Goal: Task Accomplishment & Management: Manage account settings

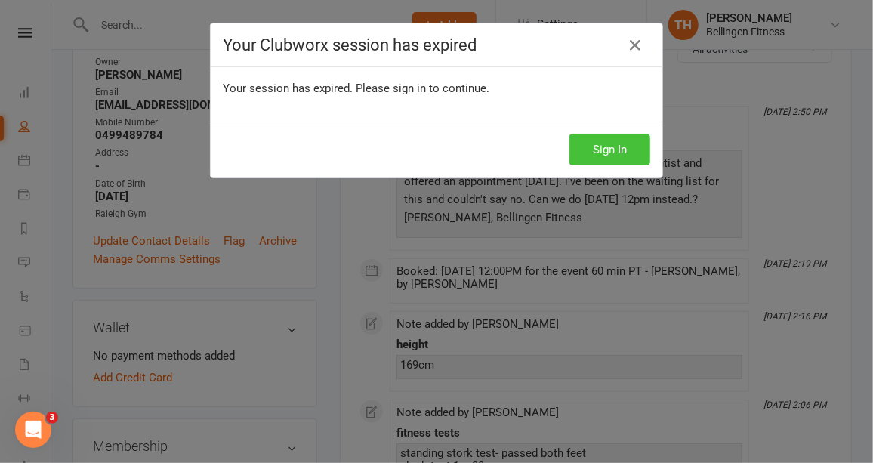
click at [613, 154] on button "Sign In" at bounding box center [610, 150] width 81 height 32
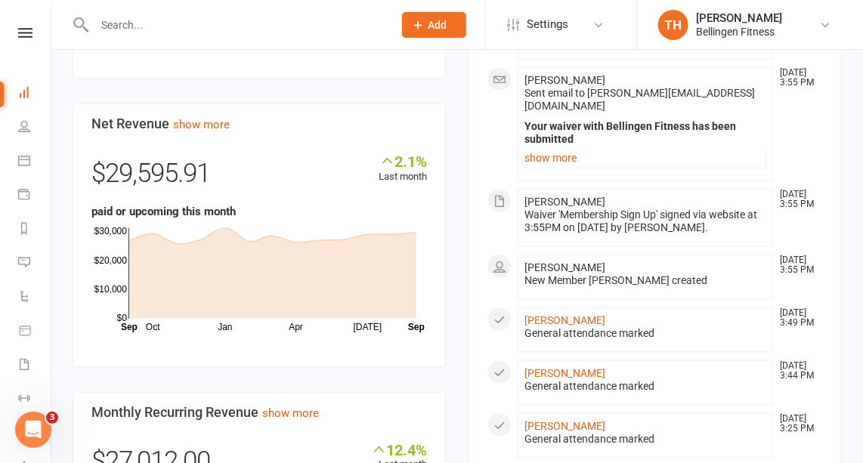
scroll to position [547, 0]
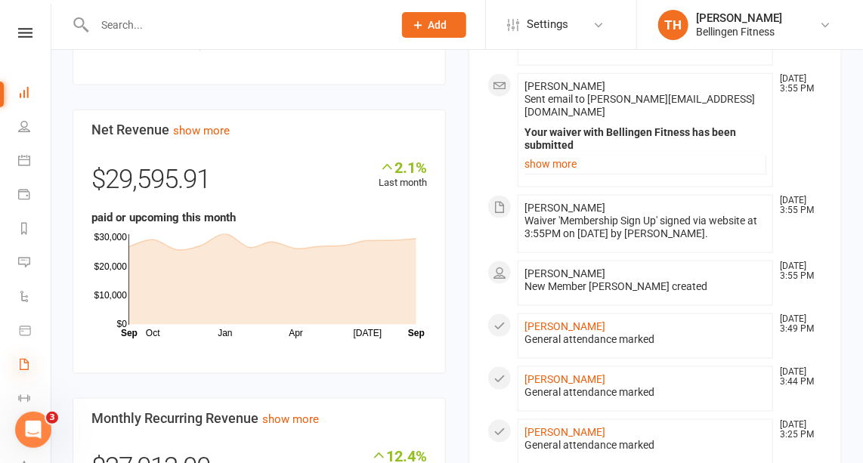
click at [23, 366] on icon at bounding box center [24, 364] width 12 height 12
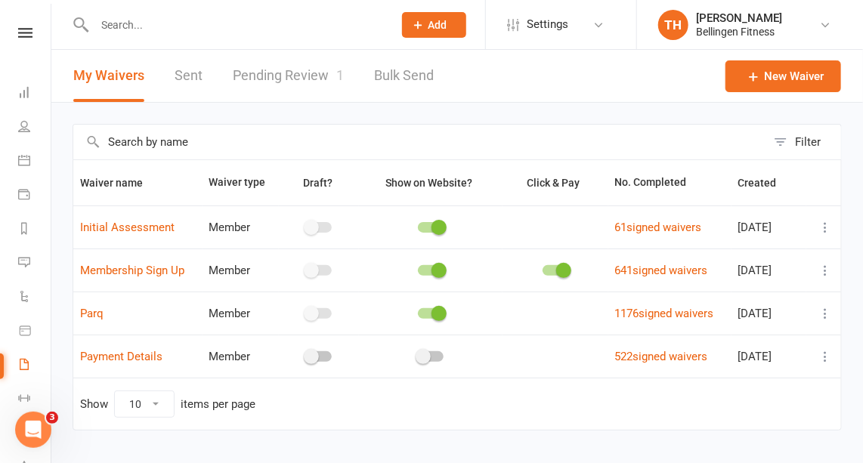
click at [292, 70] on link "Pending Review 1" at bounding box center [288, 76] width 111 height 52
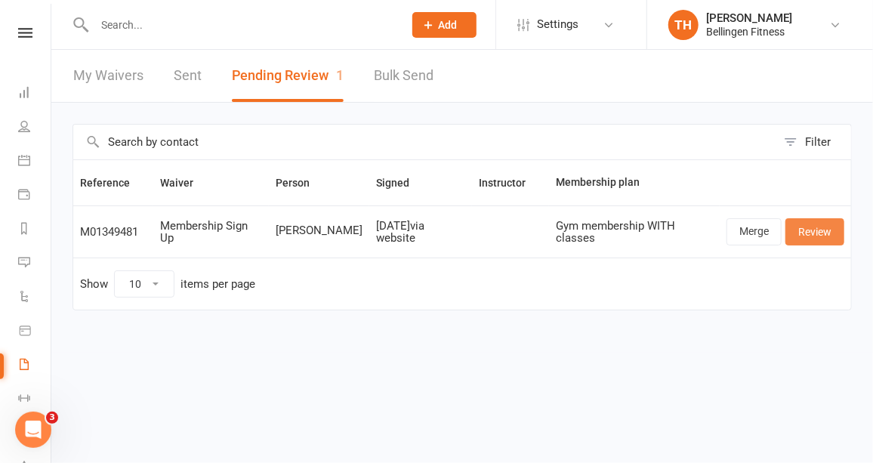
click at [819, 233] on link "Review" at bounding box center [815, 231] width 59 height 27
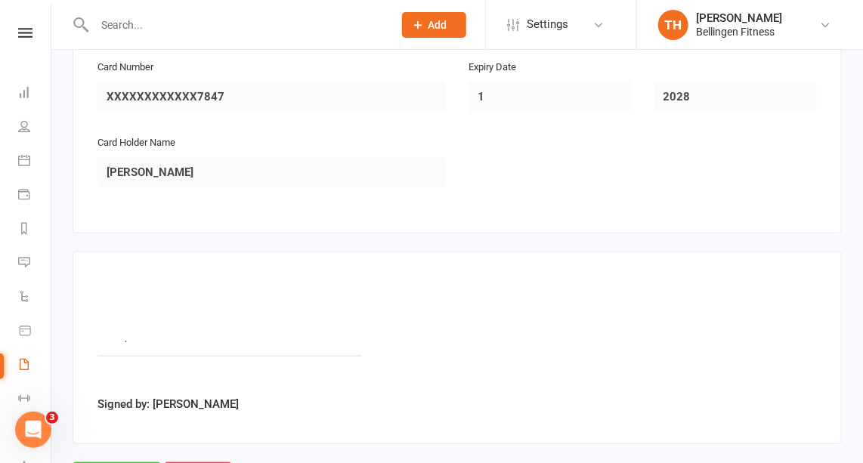
scroll to position [2394, 0]
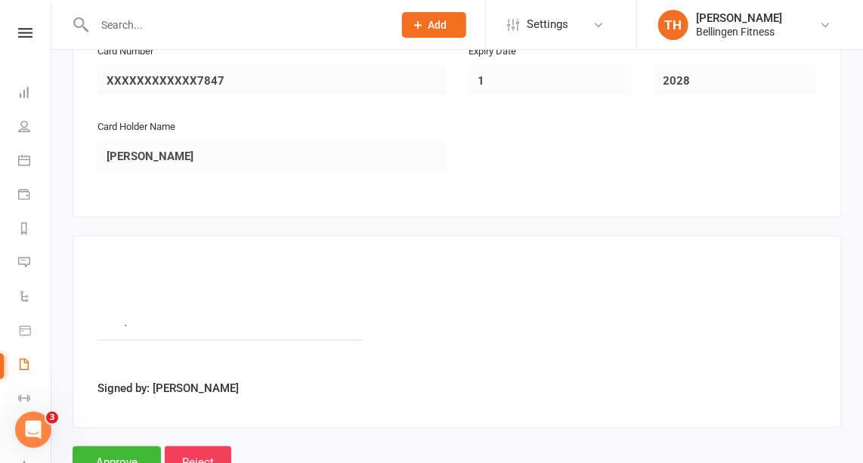
drag, startPoint x: 409, startPoint y: 295, endPoint x: 304, endPoint y: 186, distance: 151.7
click at [304, 236] on div "Signed by: Kasrynne Huolohan" at bounding box center [457, 332] width 769 height 193
click at [124, 446] on input "Approve" at bounding box center [117, 462] width 88 height 32
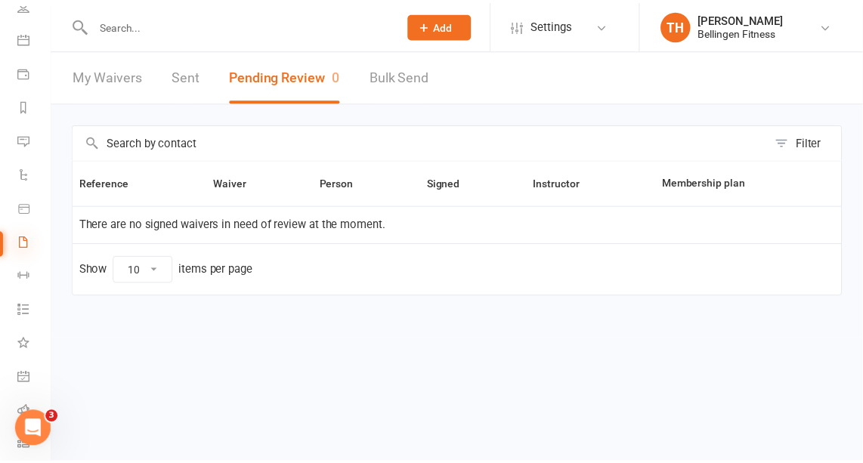
scroll to position [118, 1]
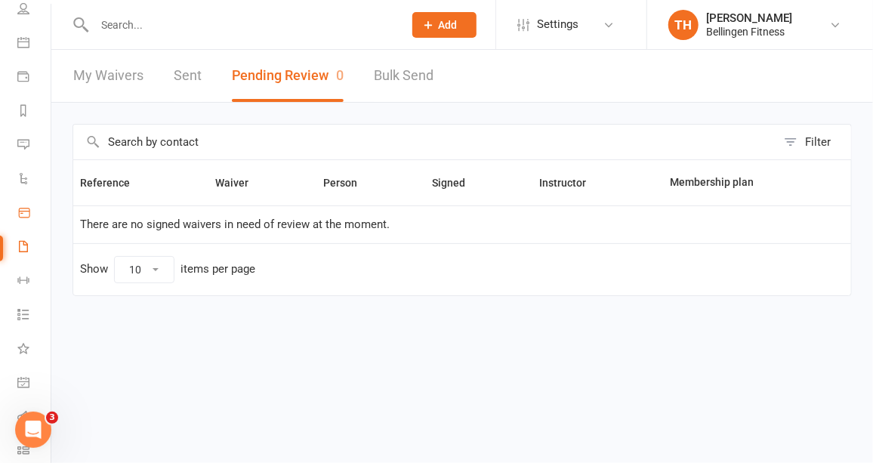
click at [23, 211] on icon at bounding box center [24, 213] width 11 height 9
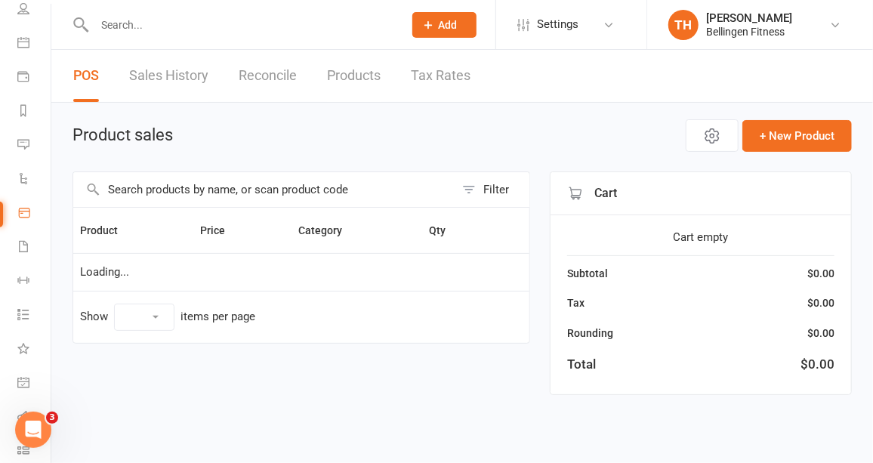
select select "10"
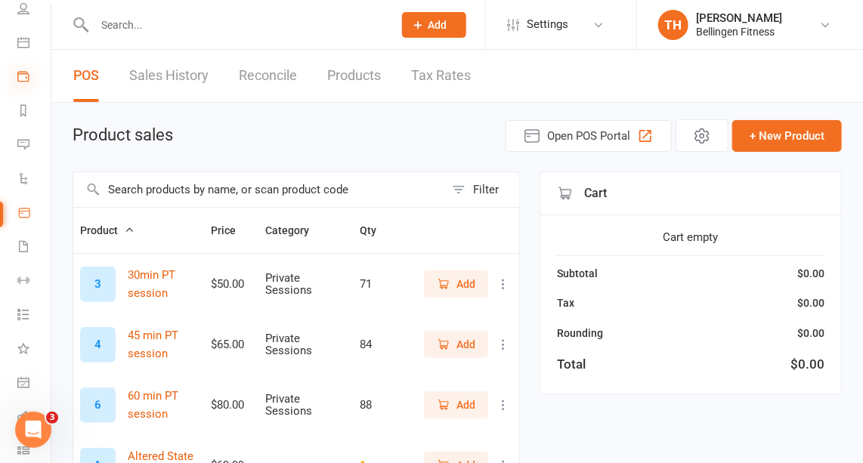
scroll to position [0, 1]
click at [19, 92] on icon at bounding box center [23, 92] width 12 height 12
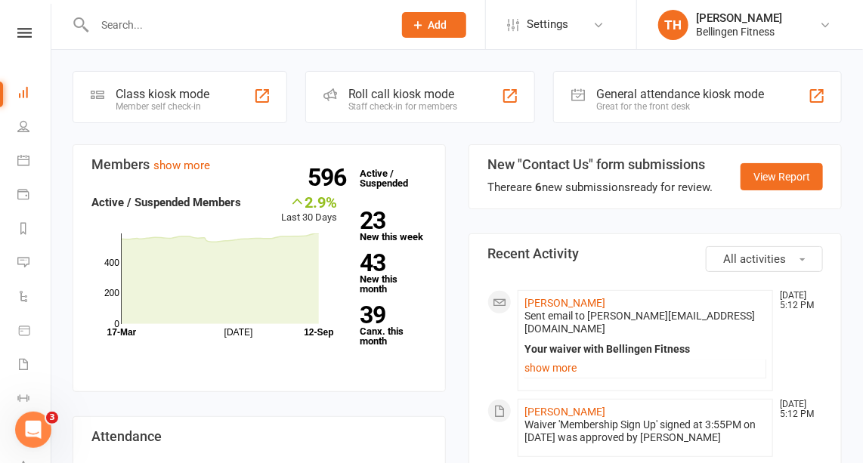
click at [119, 33] on input "text" at bounding box center [236, 24] width 292 height 21
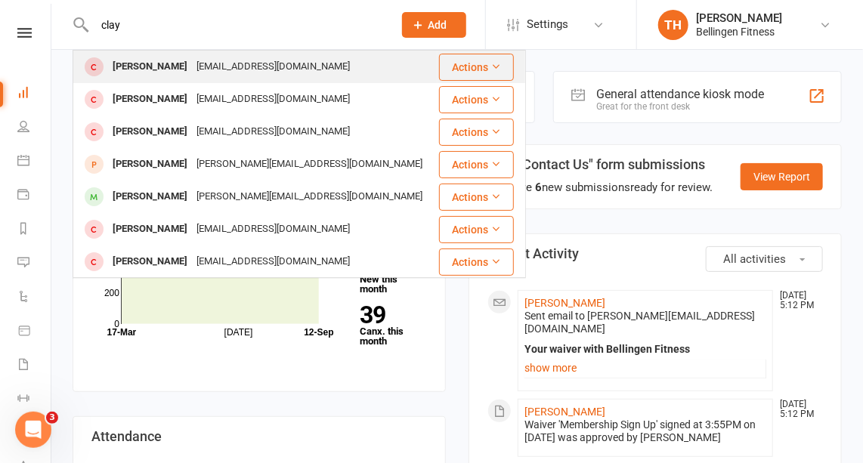
type input "clay"
click at [160, 66] on div "[PERSON_NAME]" at bounding box center [150, 67] width 84 height 22
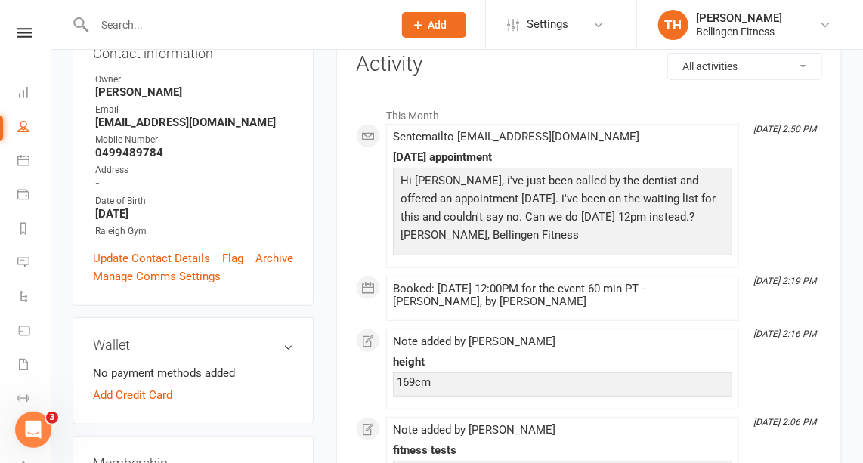
scroll to position [189, 0]
click at [22, 159] on icon at bounding box center [23, 160] width 12 height 12
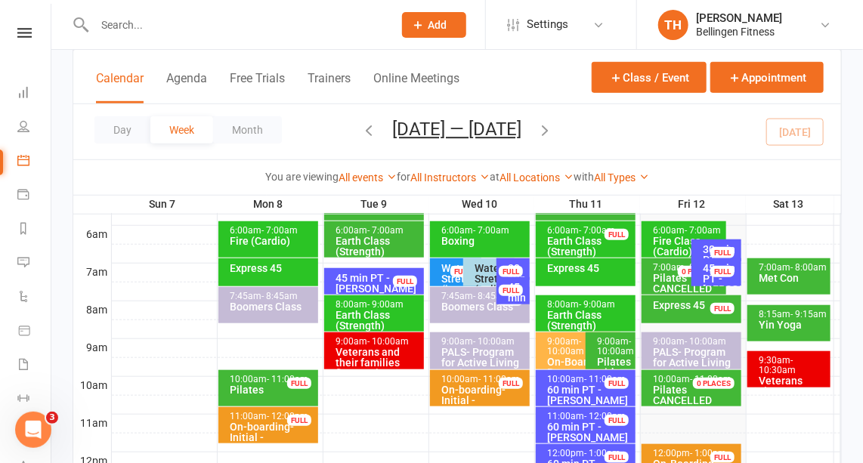
scroll to position [307, 0]
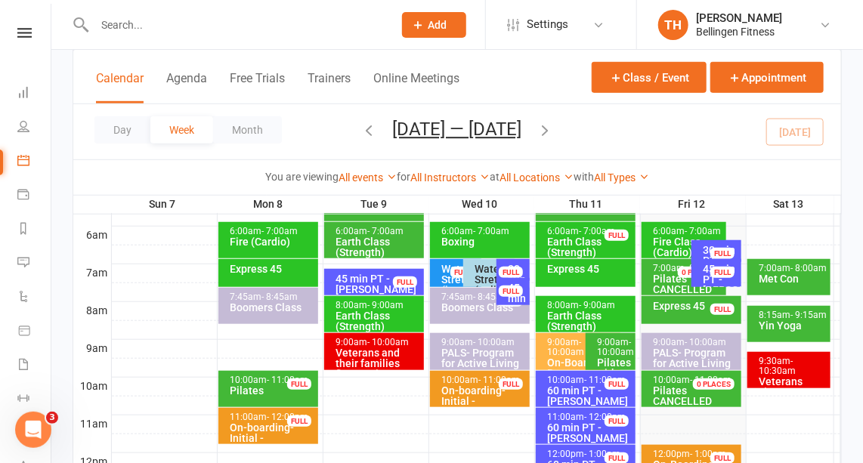
click at [543, 124] on icon "button" at bounding box center [545, 130] width 17 height 17
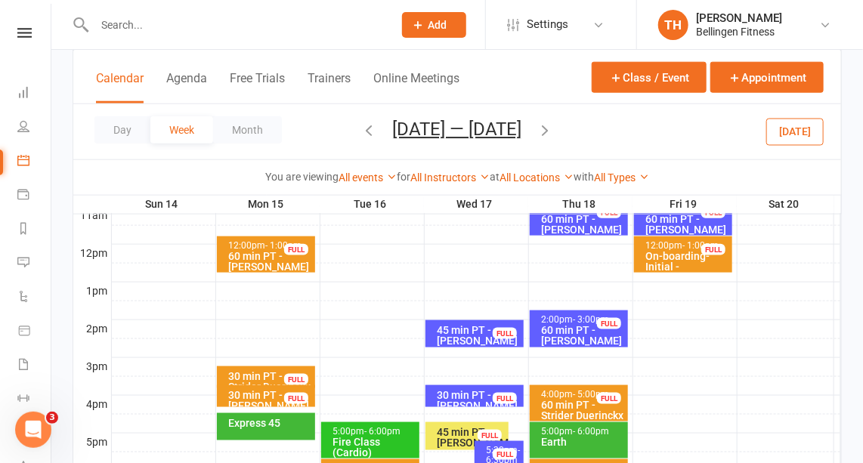
scroll to position [517, 0]
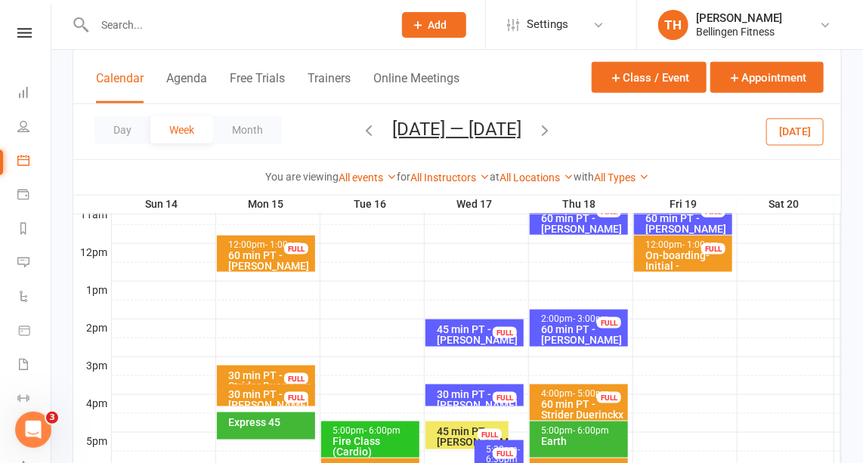
click at [126, 26] on input "text" at bounding box center [236, 24] width 292 height 21
